Goal: Find specific page/section: Find specific page/section

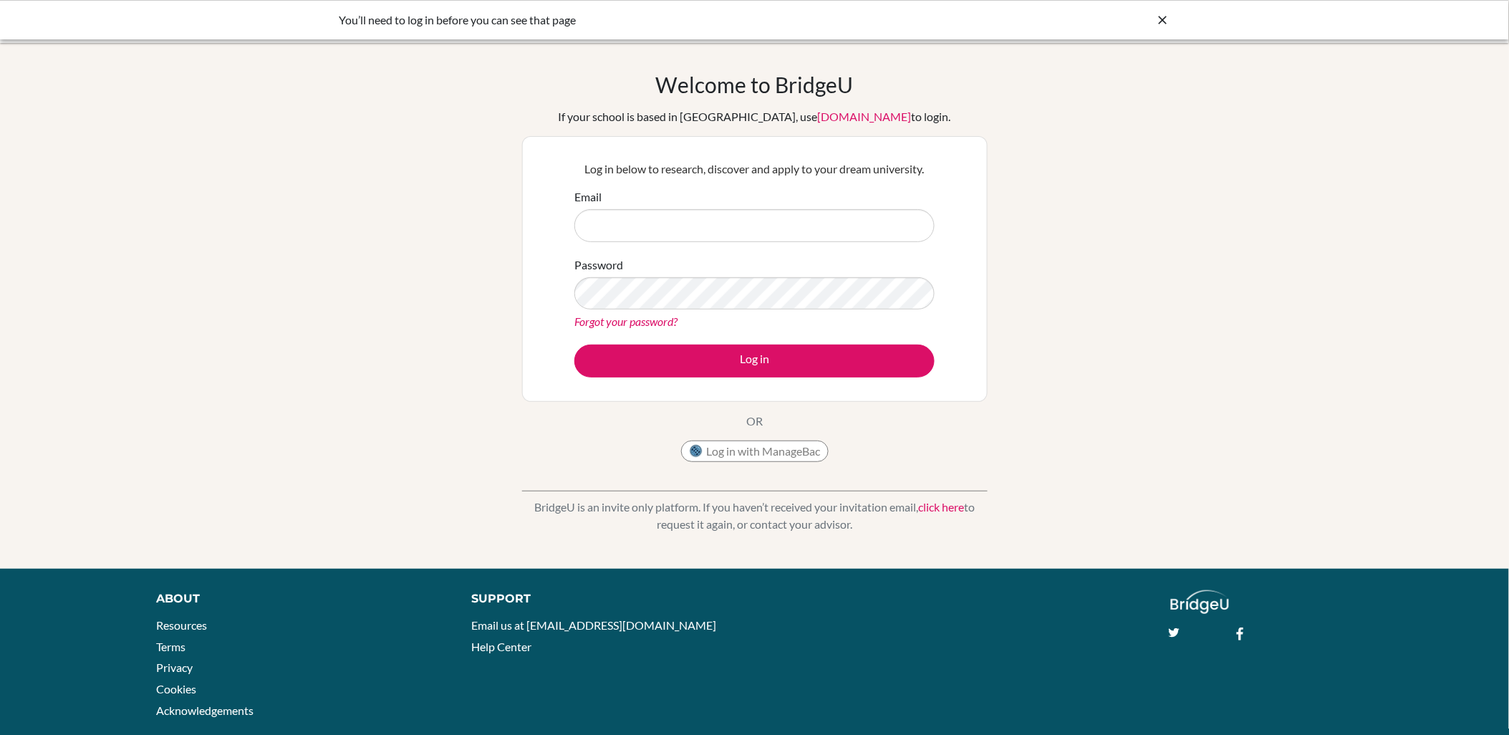
type input "weg@wincoll.ac.uk"
click at [731, 375] on button "Log in" at bounding box center [754, 360] width 360 height 33
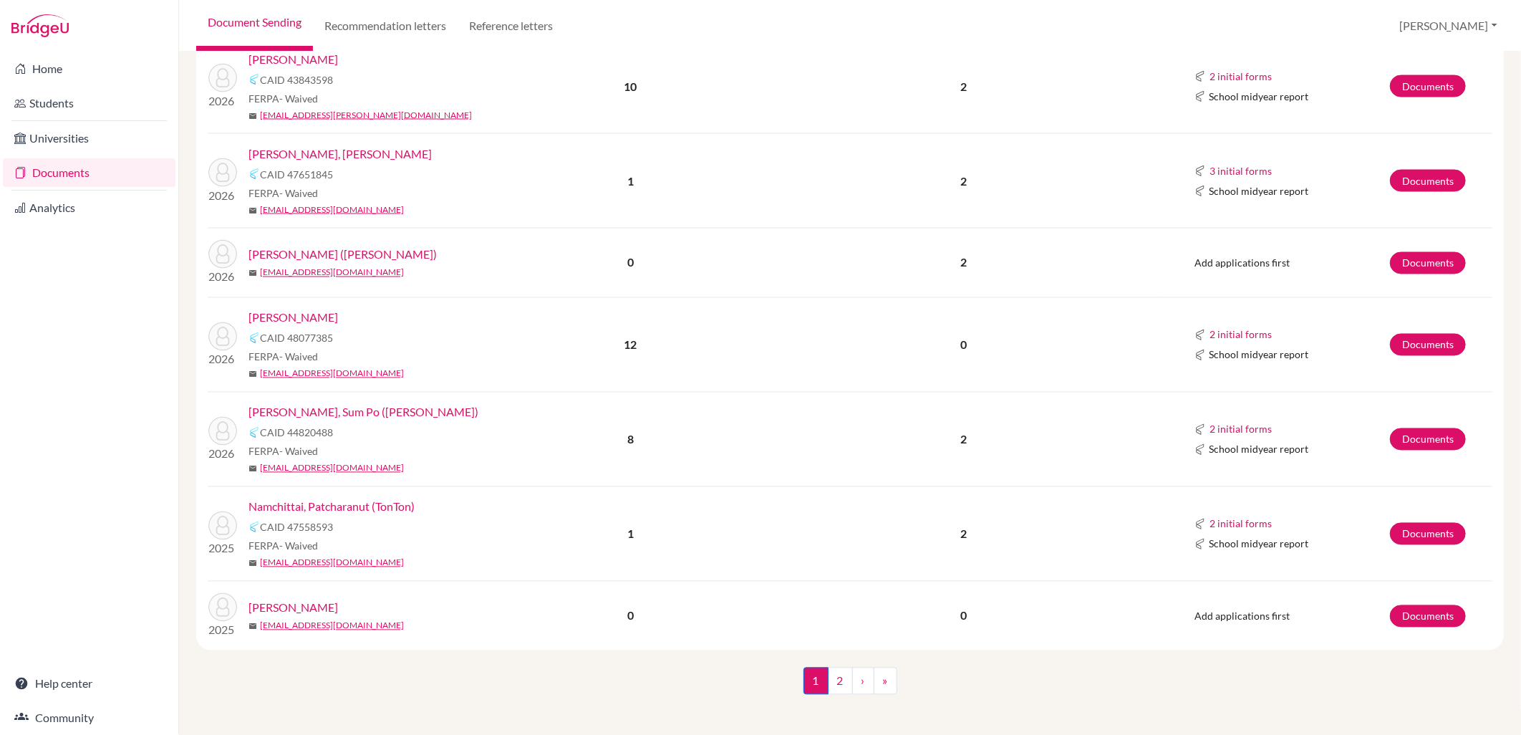
scroll to position [1530, 0]
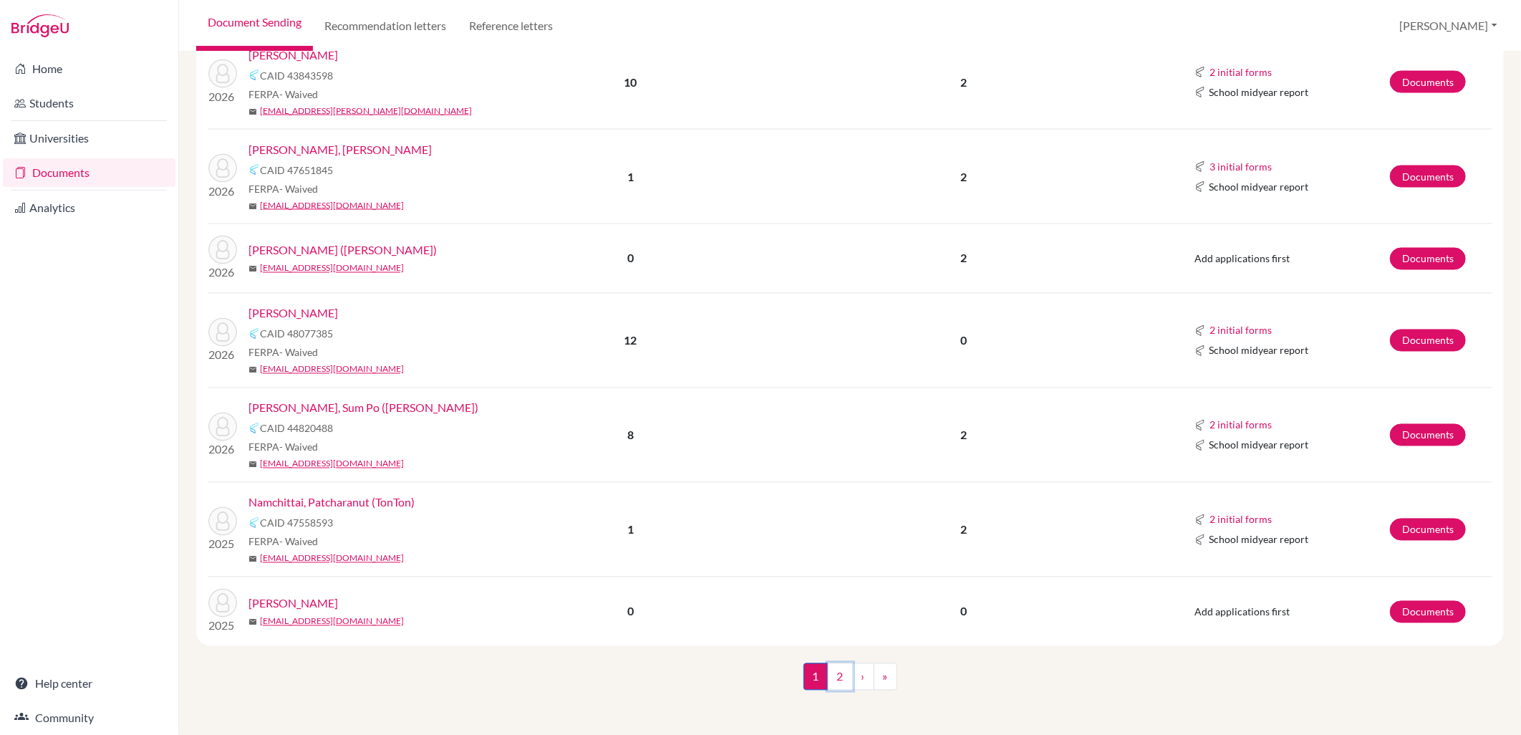
click at [831, 677] on link "2" at bounding box center [840, 676] width 25 height 27
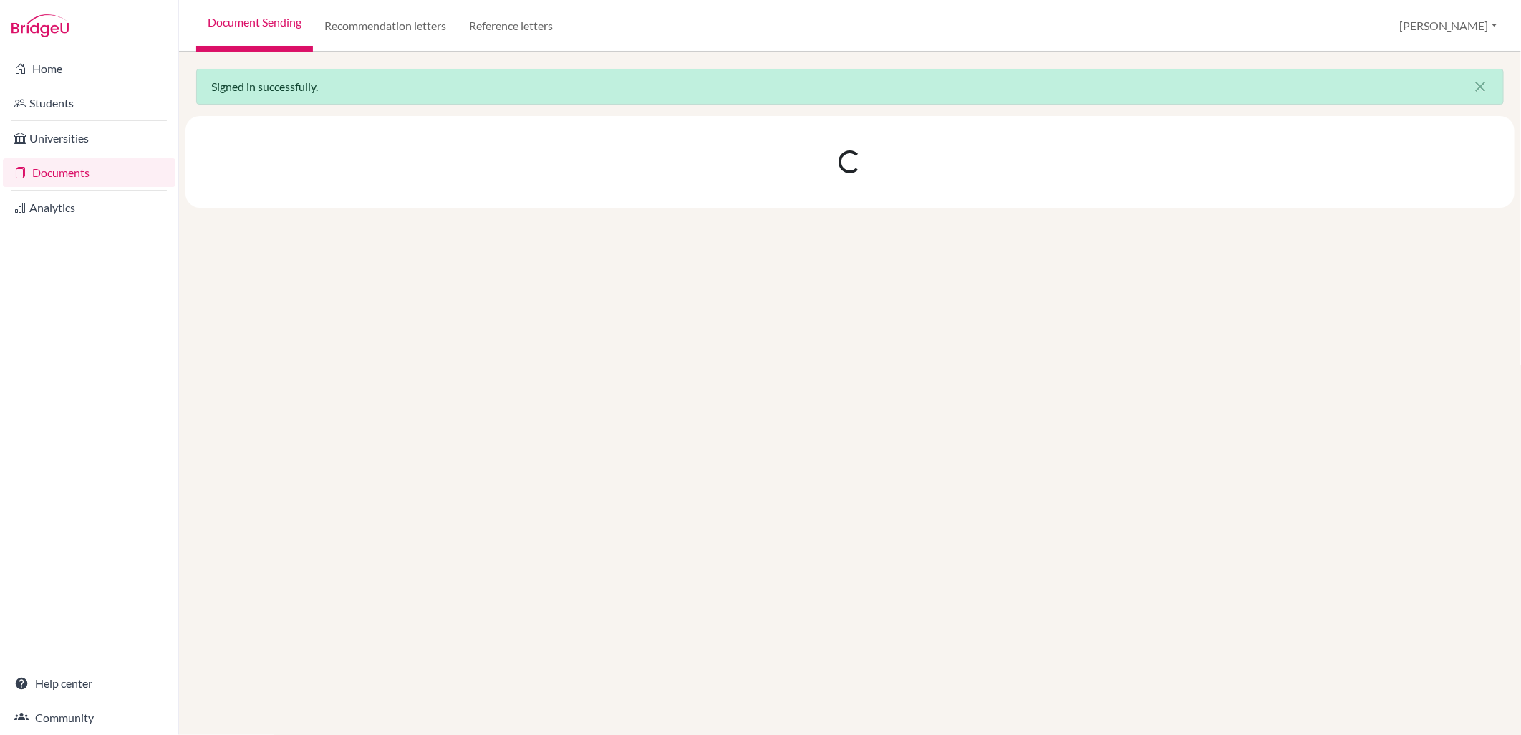
scroll to position [0, 0]
